Goal: Task Accomplishment & Management: Manage account settings

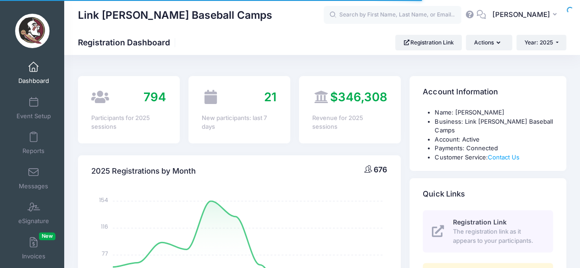
select select
click at [33, 112] on link "Event Setup" at bounding box center [34, 108] width 44 height 32
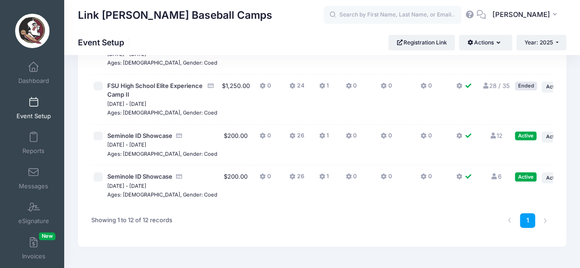
scroll to position [451, 0]
click at [481, 166] on td "12 Full" at bounding box center [496, 144] width 33 height 41
click at [490, 139] on link "12 Full" at bounding box center [496, 135] width 13 height 7
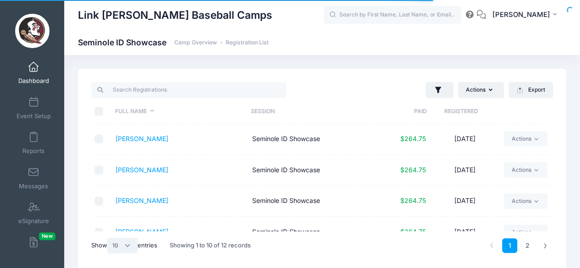
click at [126, 249] on select "All 10 25 50" at bounding box center [122, 246] width 30 height 16
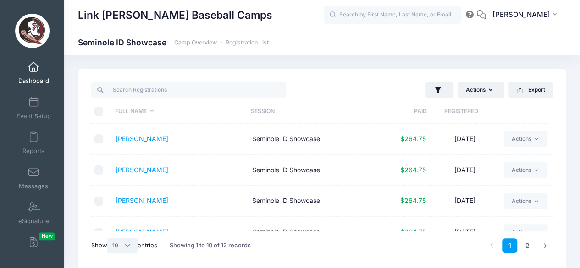
select select "-1"
click at [109, 238] on select "All 10 25 50" at bounding box center [122, 246] width 30 height 16
click at [391, 10] on input "text" at bounding box center [393, 15] width 138 height 18
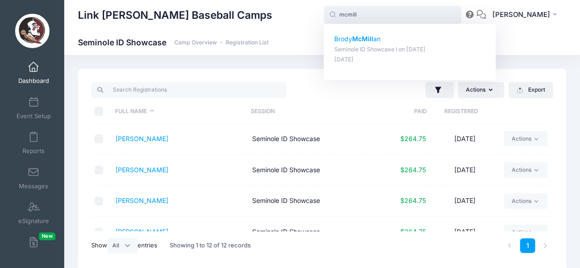
click at [386, 39] on p "Brody McMill an" at bounding box center [410, 39] width 151 height 10
type input "Brody McMillan (Seminole ID Showcase I, Jun-24, 2025)"
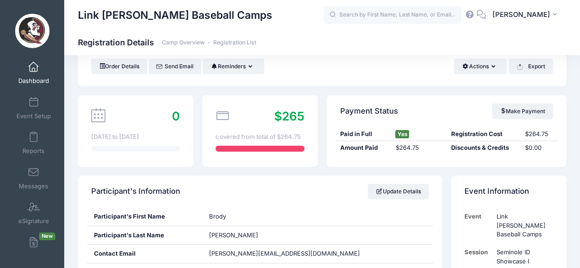
scroll to position [33, 0]
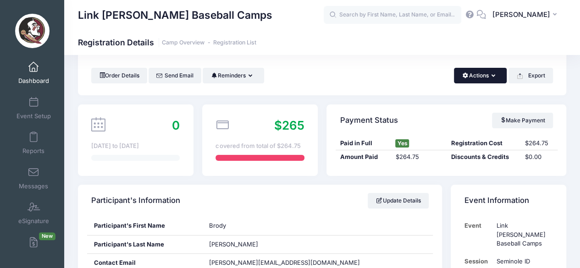
click at [494, 76] on icon "button" at bounding box center [495, 76] width 7 height 0
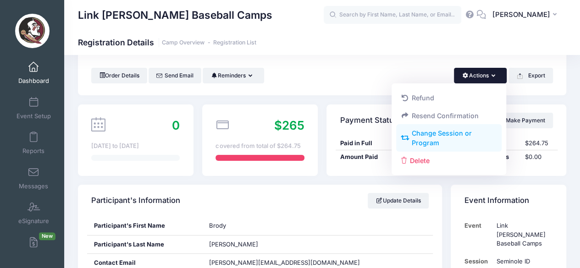
click at [455, 136] on link "Change Session or Program" at bounding box center [449, 139] width 106 height 28
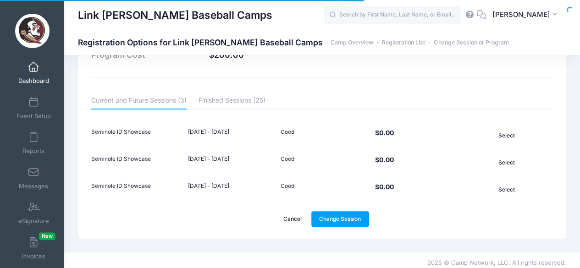
scroll to position [61, 0]
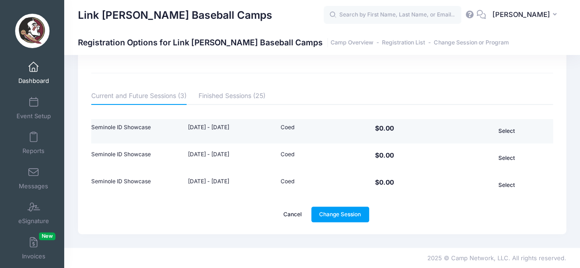
click at [504, 125] on button "Select" at bounding box center [507, 131] width 56 height 16
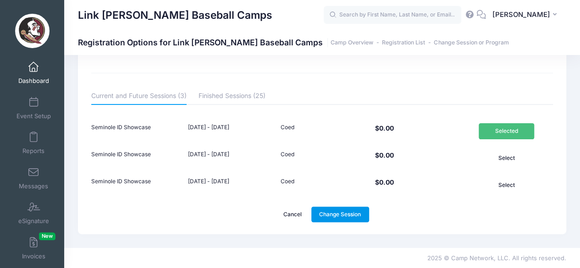
click at [342, 214] on link "Change Session" at bounding box center [341, 215] width 58 height 16
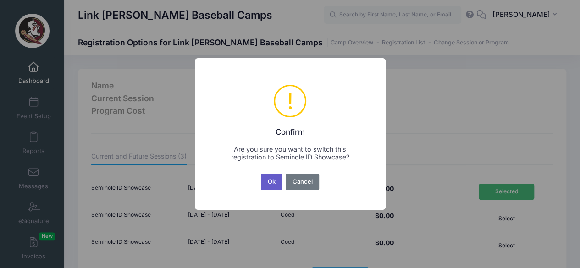
click at [275, 184] on button "Ok" at bounding box center [271, 182] width 21 height 17
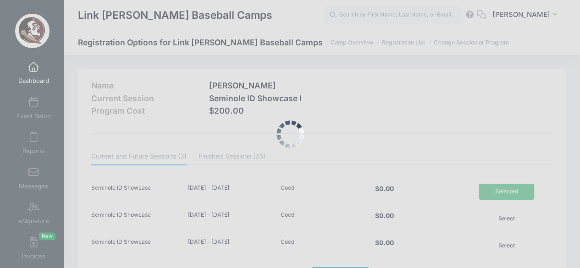
scroll to position [14, 0]
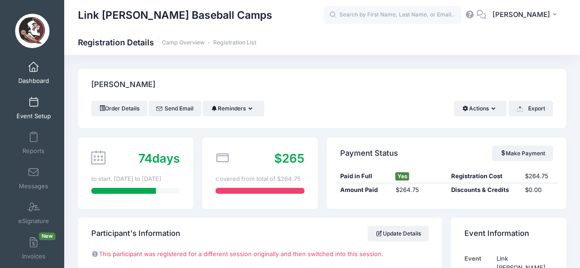
click at [27, 108] on link "Event Setup" at bounding box center [34, 108] width 44 height 32
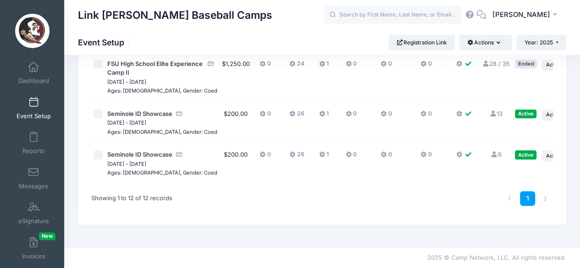
scroll to position [551, 0]
